Goal: Task Accomplishment & Management: Complete application form

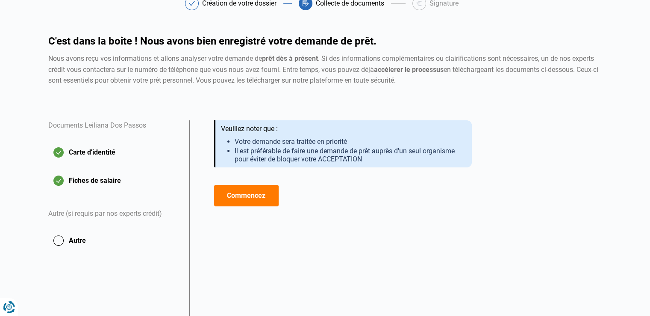
scroll to position [50, 0]
click at [247, 199] on button "Commencez" at bounding box center [246, 195] width 65 height 21
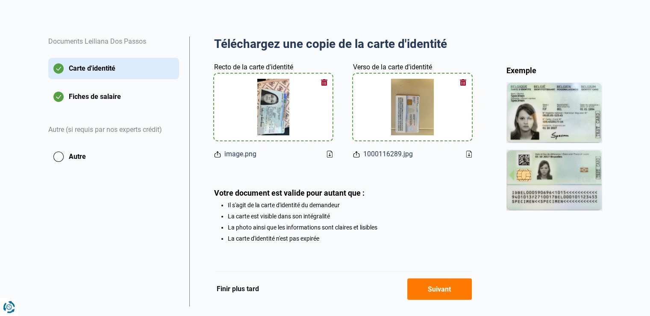
scroll to position [154, 0]
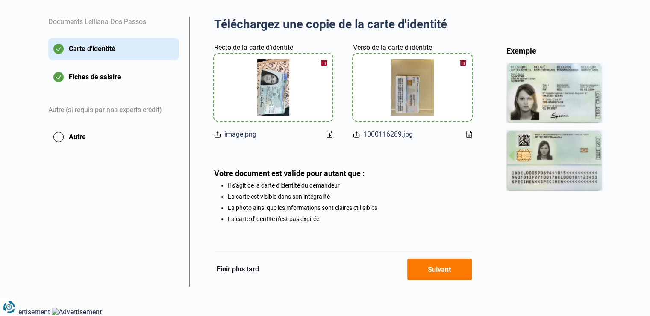
click at [439, 266] on button "Suivant" at bounding box center [440, 268] width 65 height 21
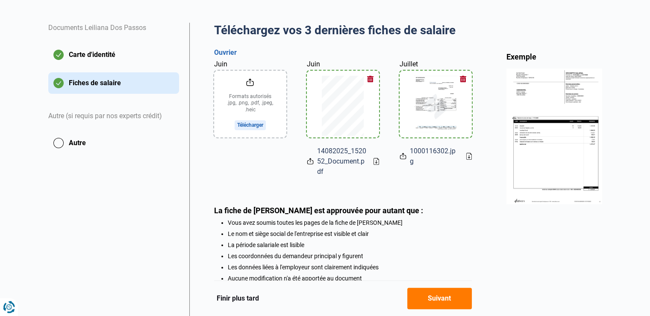
scroll to position [209, 0]
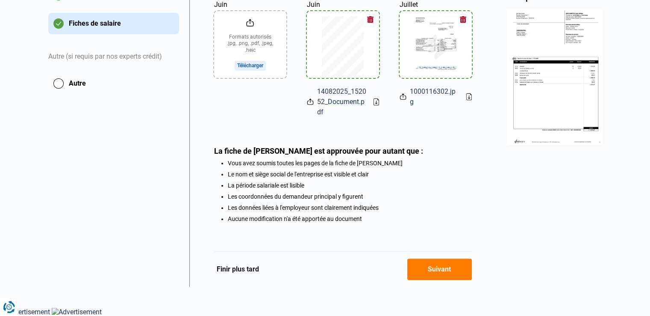
click at [438, 272] on button "Suivant" at bounding box center [440, 268] width 65 height 21
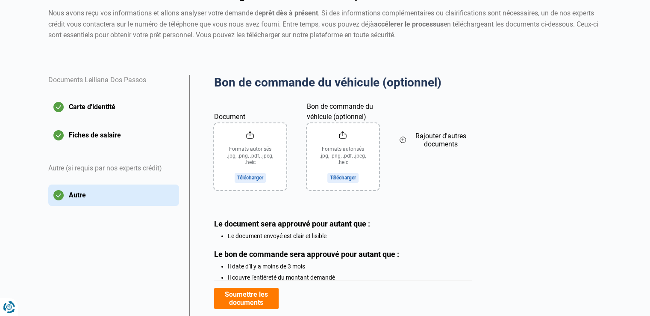
scroll to position [132, 0]
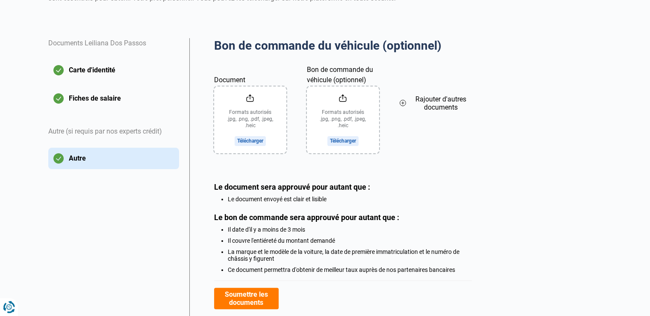
click at [344, 140] on input "Bon de commande du véhicule (optionnel)" at bounding box center [343, 119] width 72 height 67
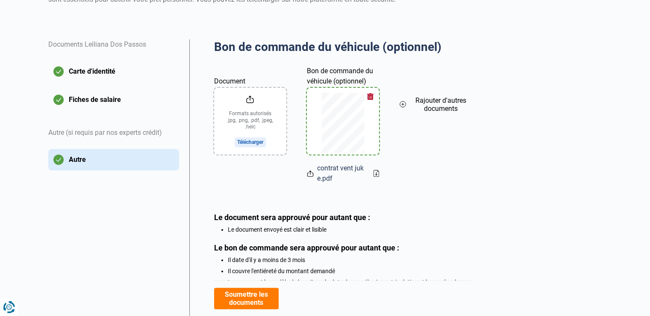
scroll to position [136, 0]
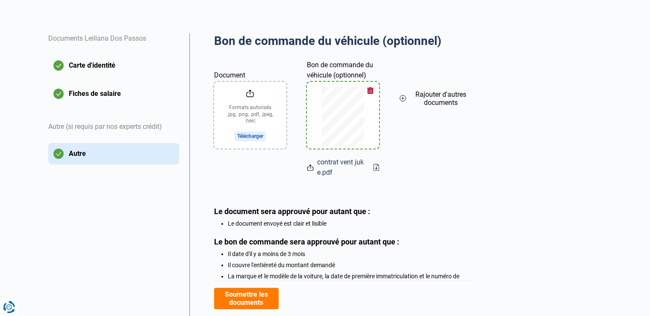
click at [249, 139] on input "Document" at bounding box center [250, 115] width 72 height 67
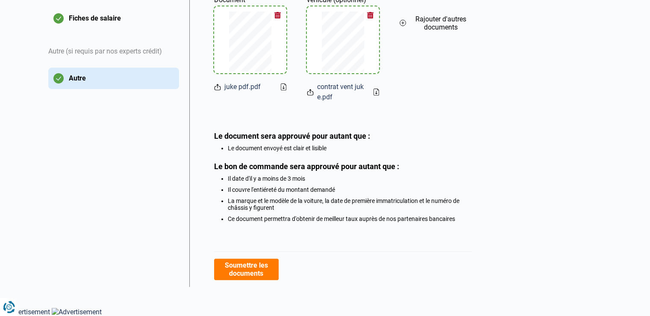
click at [260, 266] on button "Soumettre les documents" at bounding box center [246, 268] width 65 height 21
